Goal: Find specific page/section: Find specific page/section

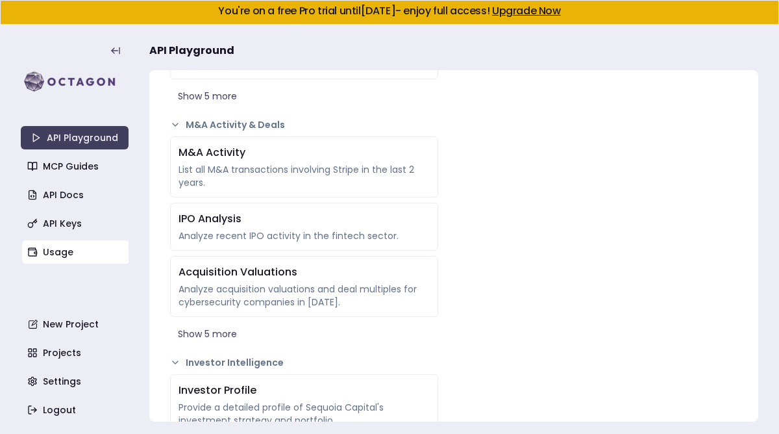
scroll to position [1990, 0]
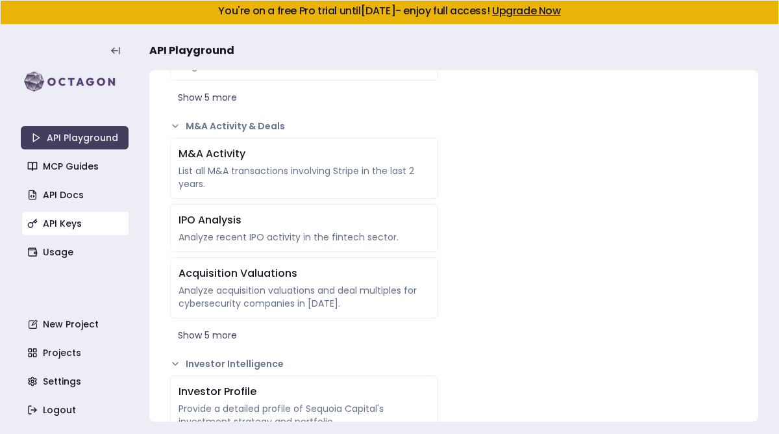
click at [58, 224] on link "API Keys" at bounding box center [76, 223] width 108 height 23
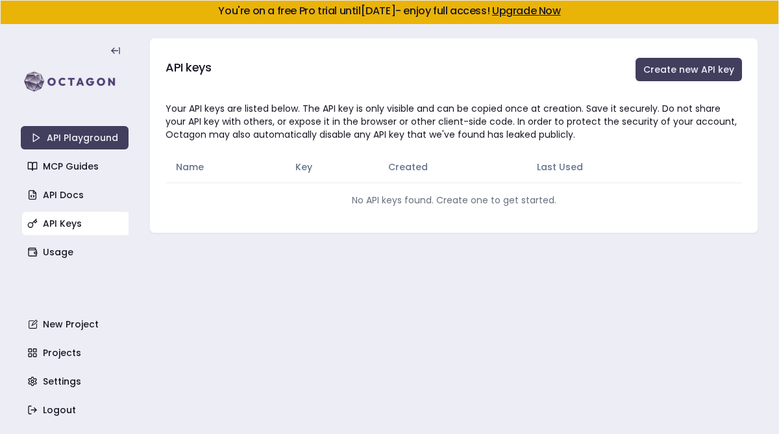
click at [77, 59] on div at bounding box center [75, 66] width 108 height 57
click at [82, 135] on link "API Playground" at bounding box center [75, 137] width 108 height 23
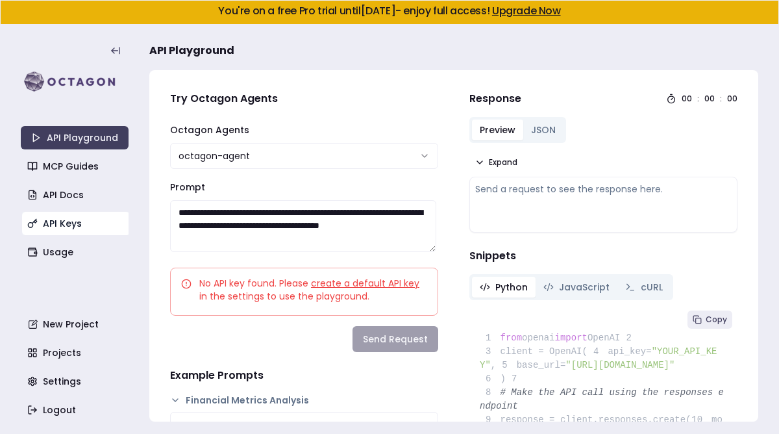
click at [60, 220] on link "API Keys" at bounding box center [76, 223] width 108 height 23
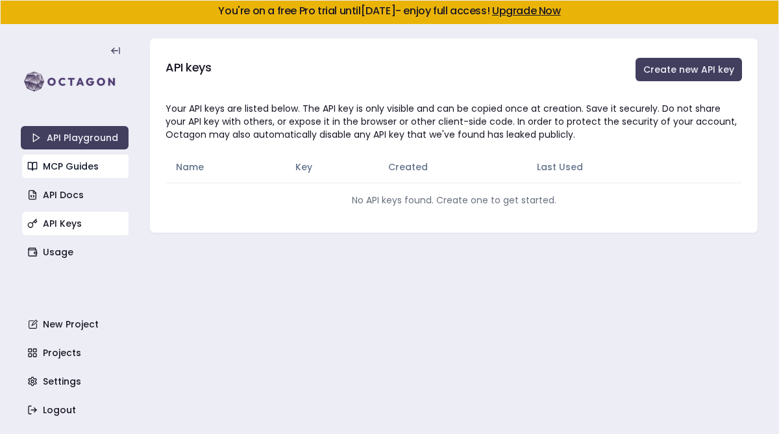
click at [61, 159] on link "MCP Guides" at bounding box center [76, 166] width 108 height 23
